Goal: Task Accomplishment & Management: Manage account settings

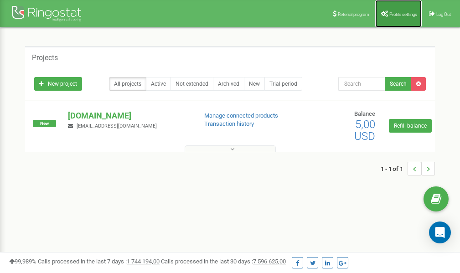
click at [399, 17] on link "Profile settings" at bounding box center [398, 13] width 47 height 27
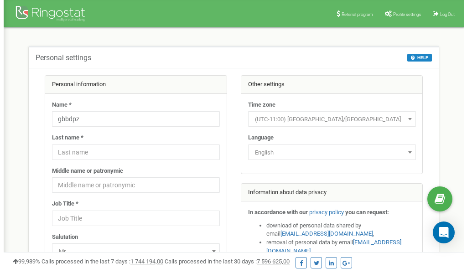
scroll to position [46, 0]
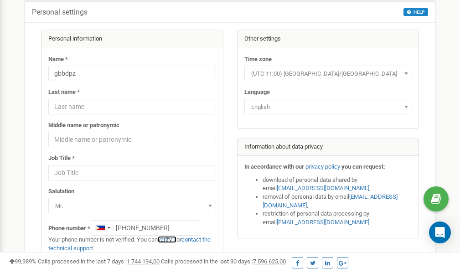
click at [171, 238] on link "verify it" at bounding box center [167, 239] width 19 height 7
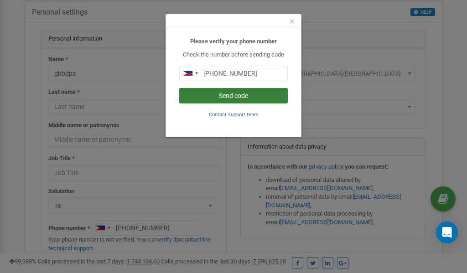
click at [228, 95] on button "Send code" at bounding box center [233, 96] width 109 height 16
